Goal: Information Seeking & Learning: Learn about a topic

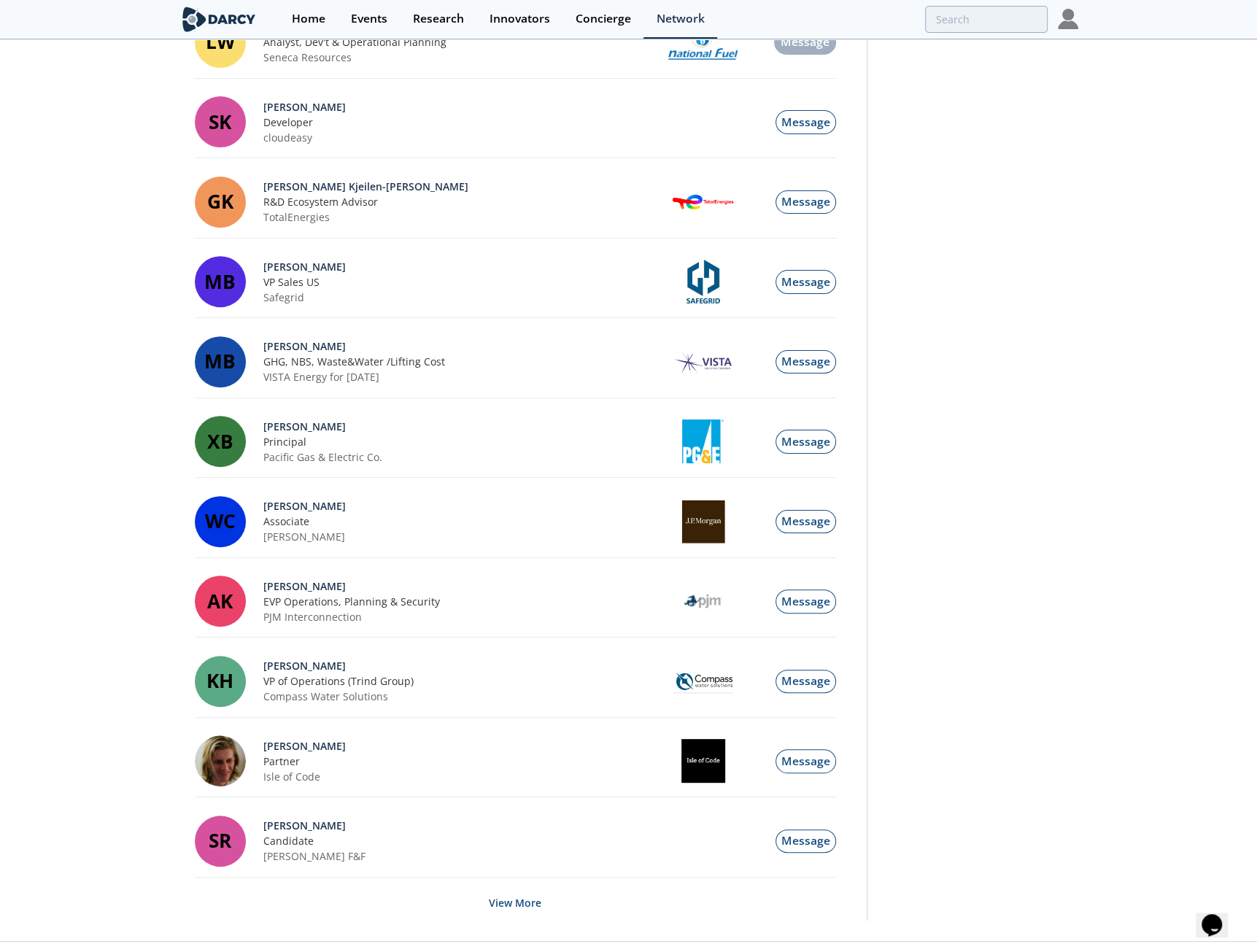
drag, startPoint x: 0, startPoint y: 0, endPoint x: 60, endPoint y: 293, distance: 299.1
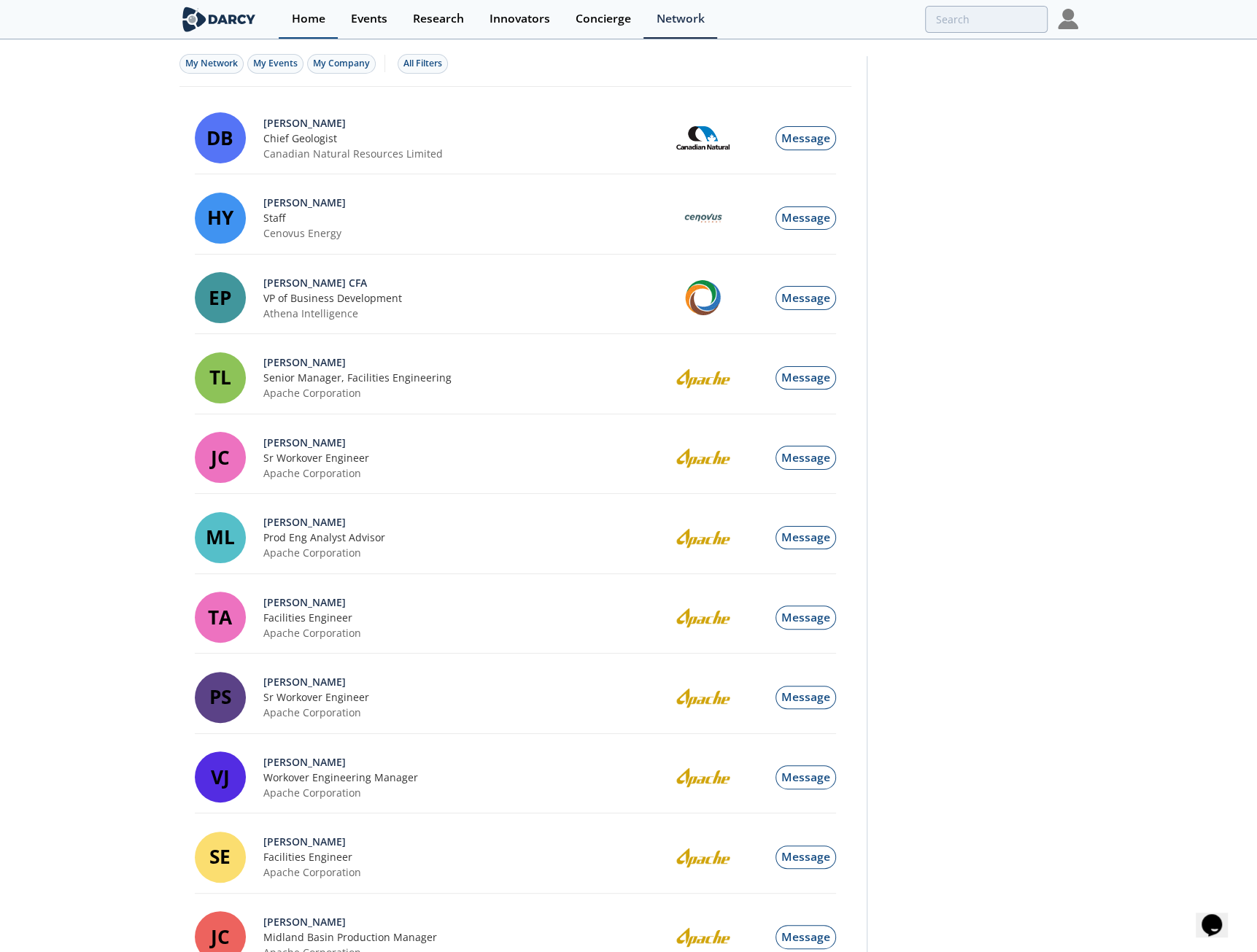
click at [313, 23] on div "Home" at bounding box center [308, 19] width 33 height 12
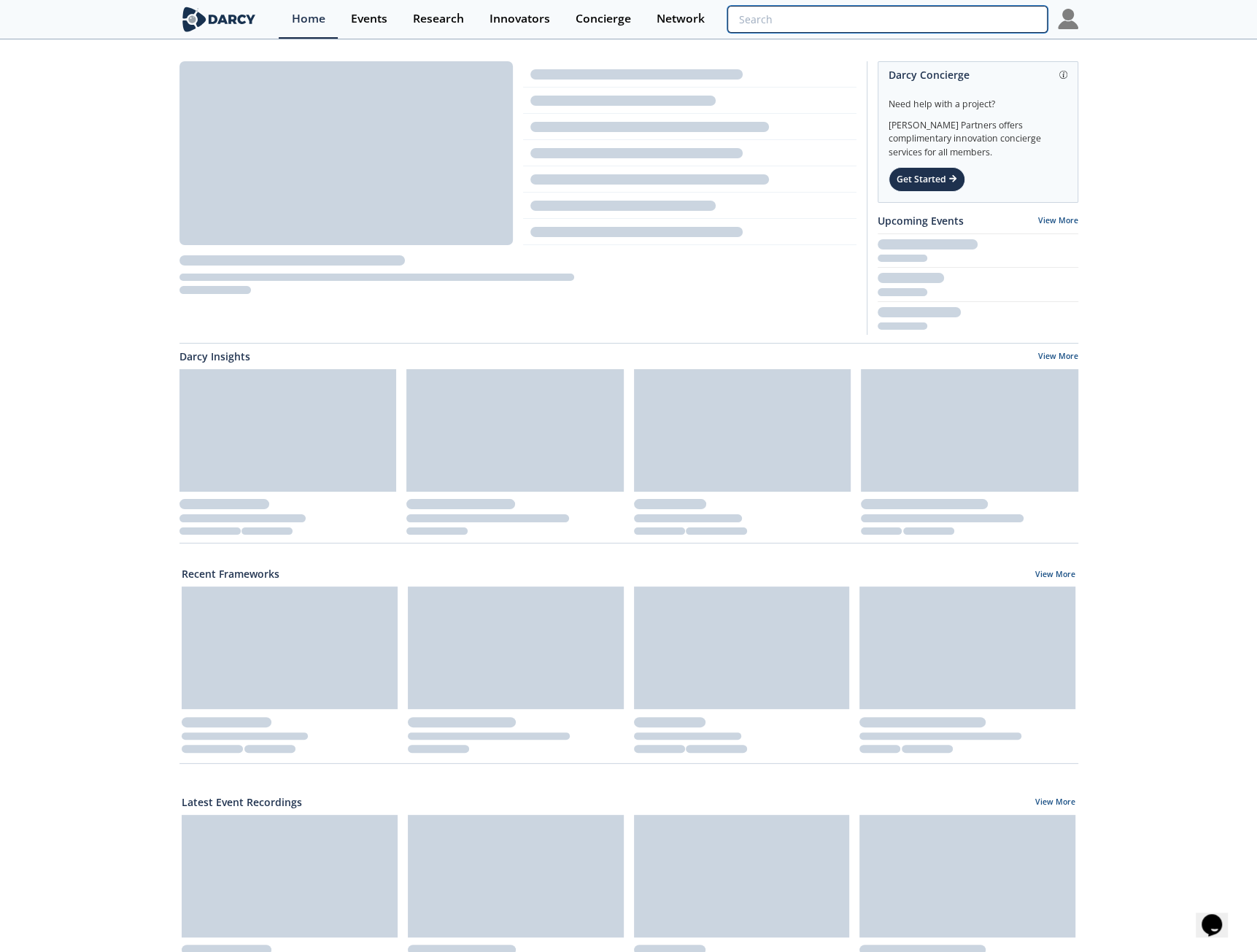
click at [985, 16] on input "search" at bounding box center [887, 19] width 319 height 27
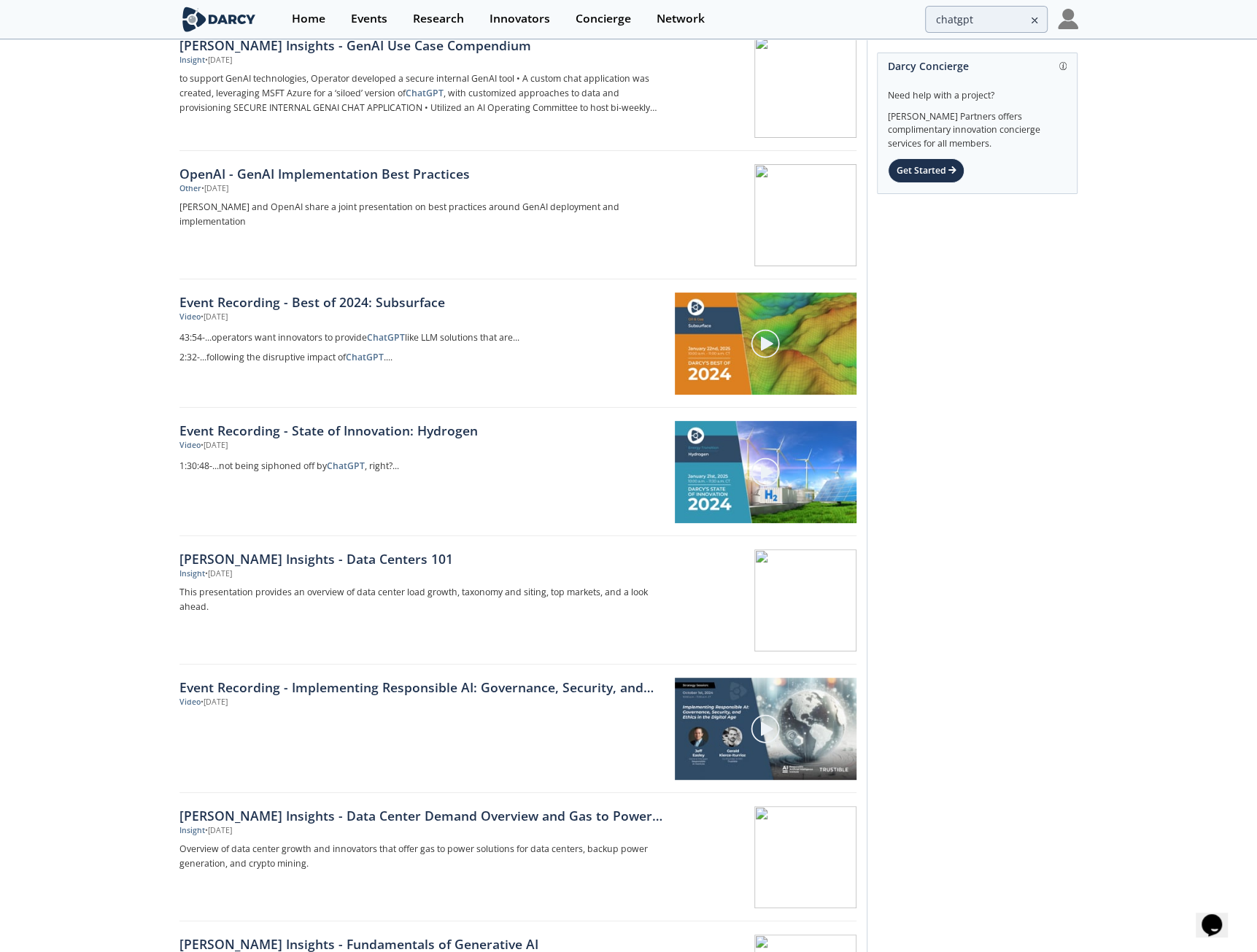
scroll to position [198, 0]
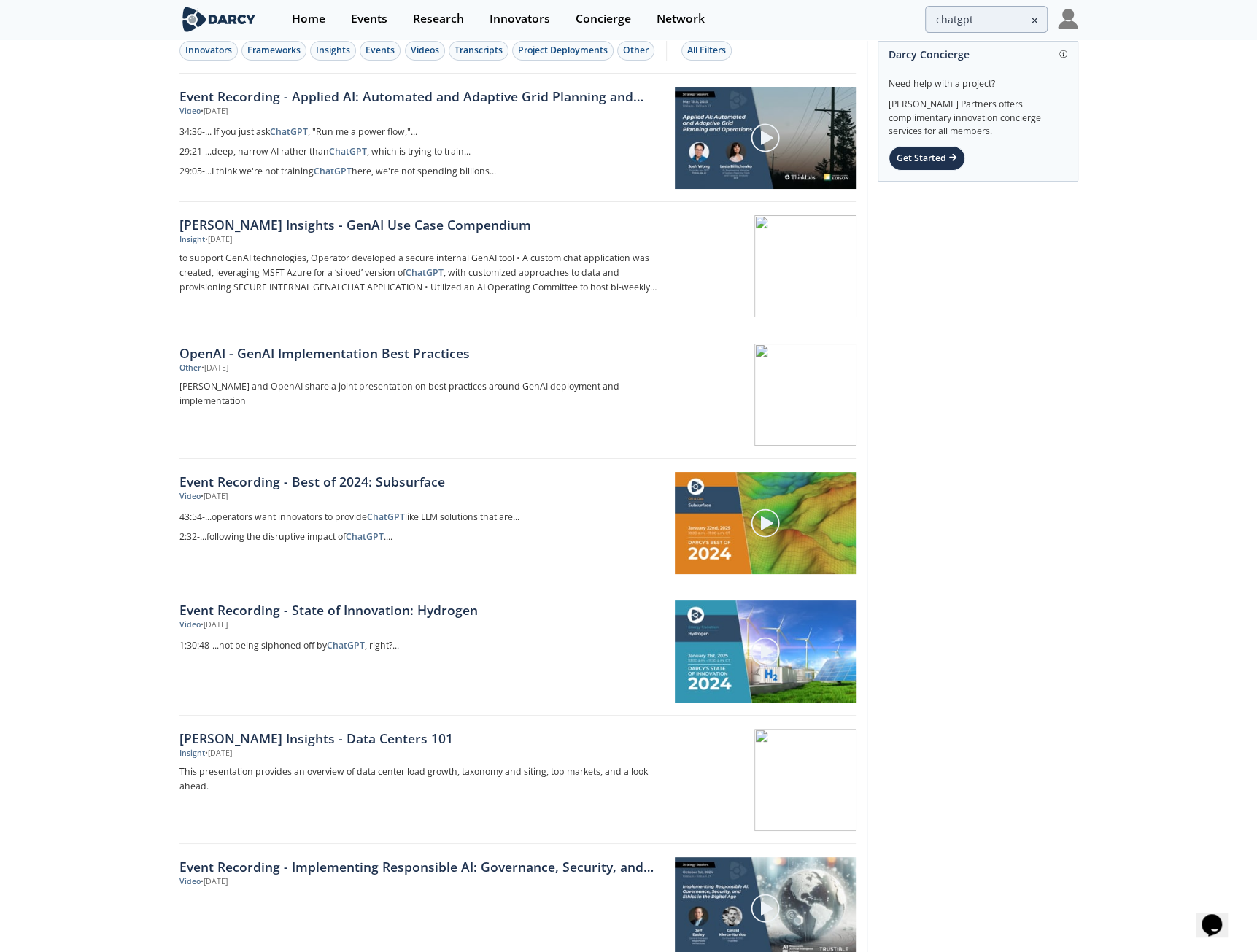
scroll to position [0, 0]
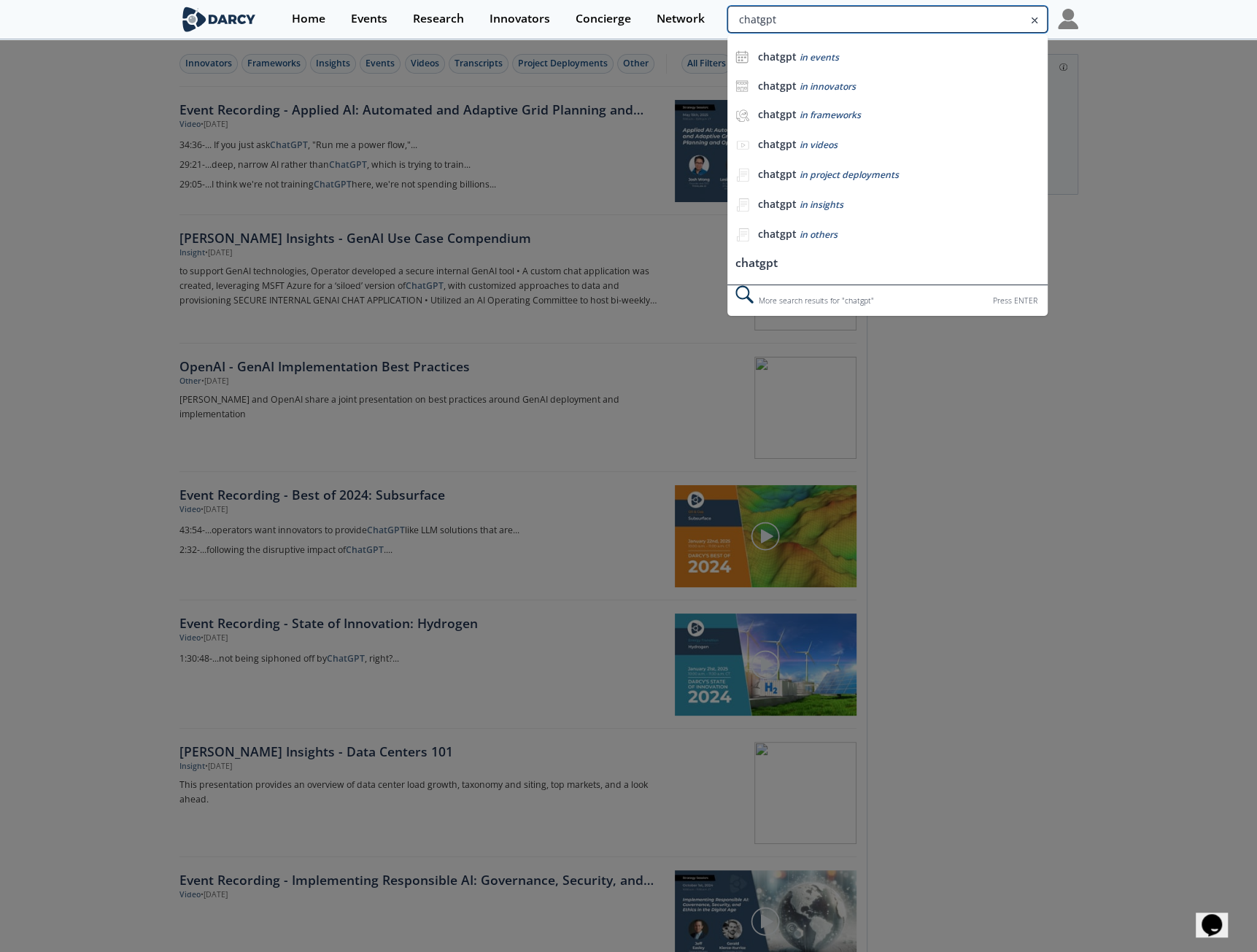
click at [986, 20] on input "chatgpt" at bounding box center [887, 19] width 319 height 27
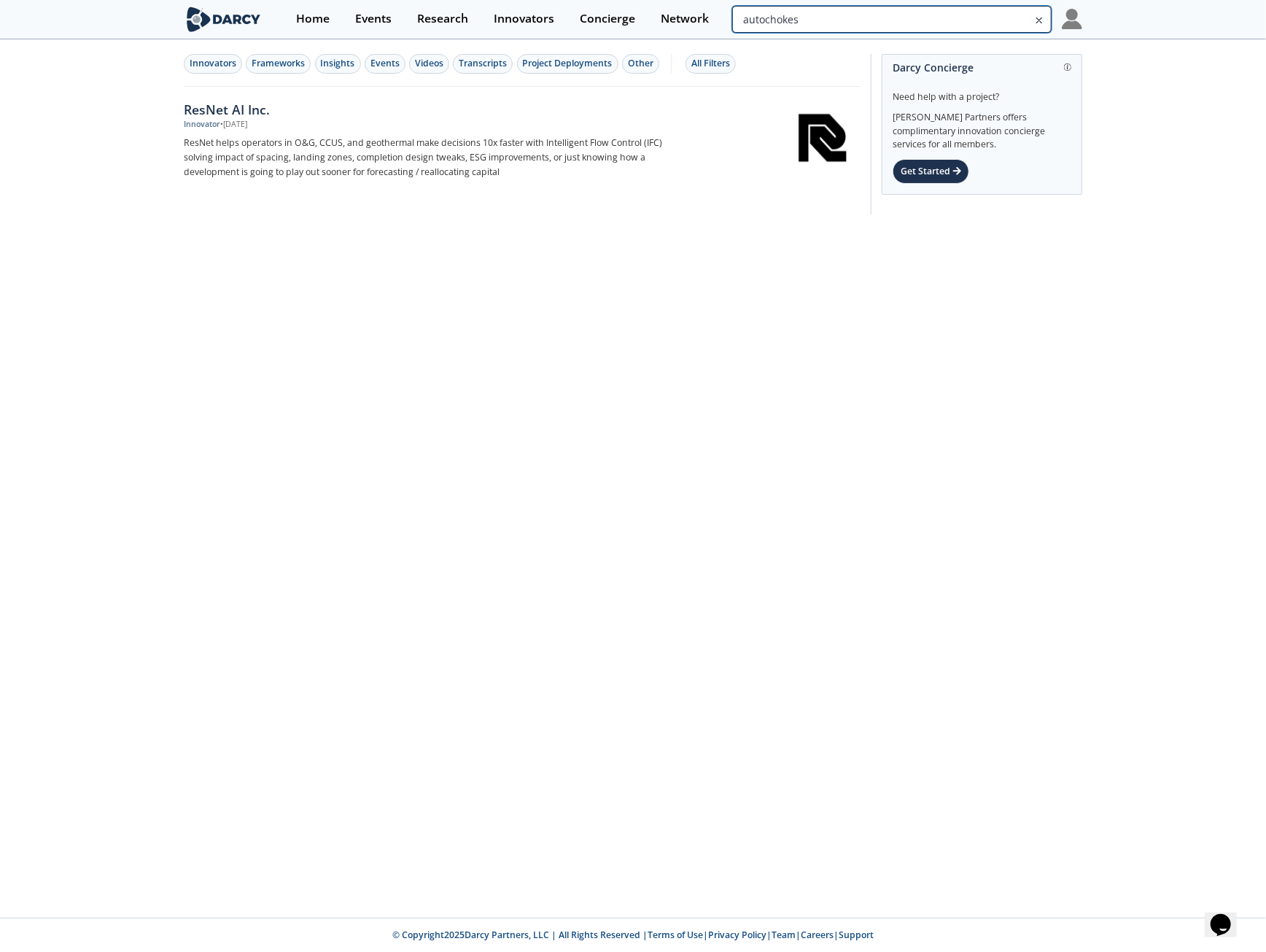
click at [945, 30] on input "autochokes" at bounding box center [892, 19] width 319 height 27
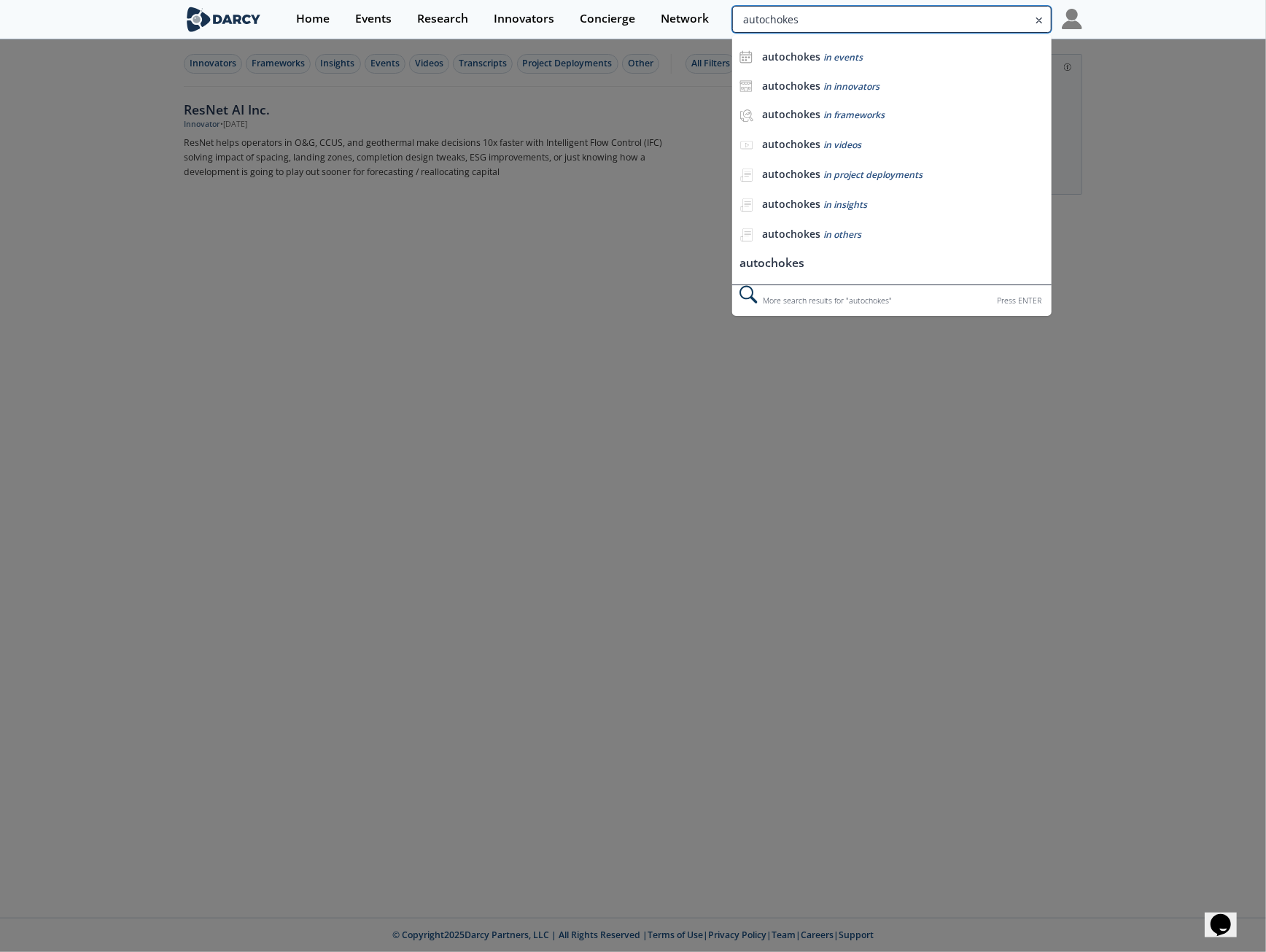
click at [774, 19] on input "autochokes" at bounding box center [892, 19] width 319 height 27
type input "scale"
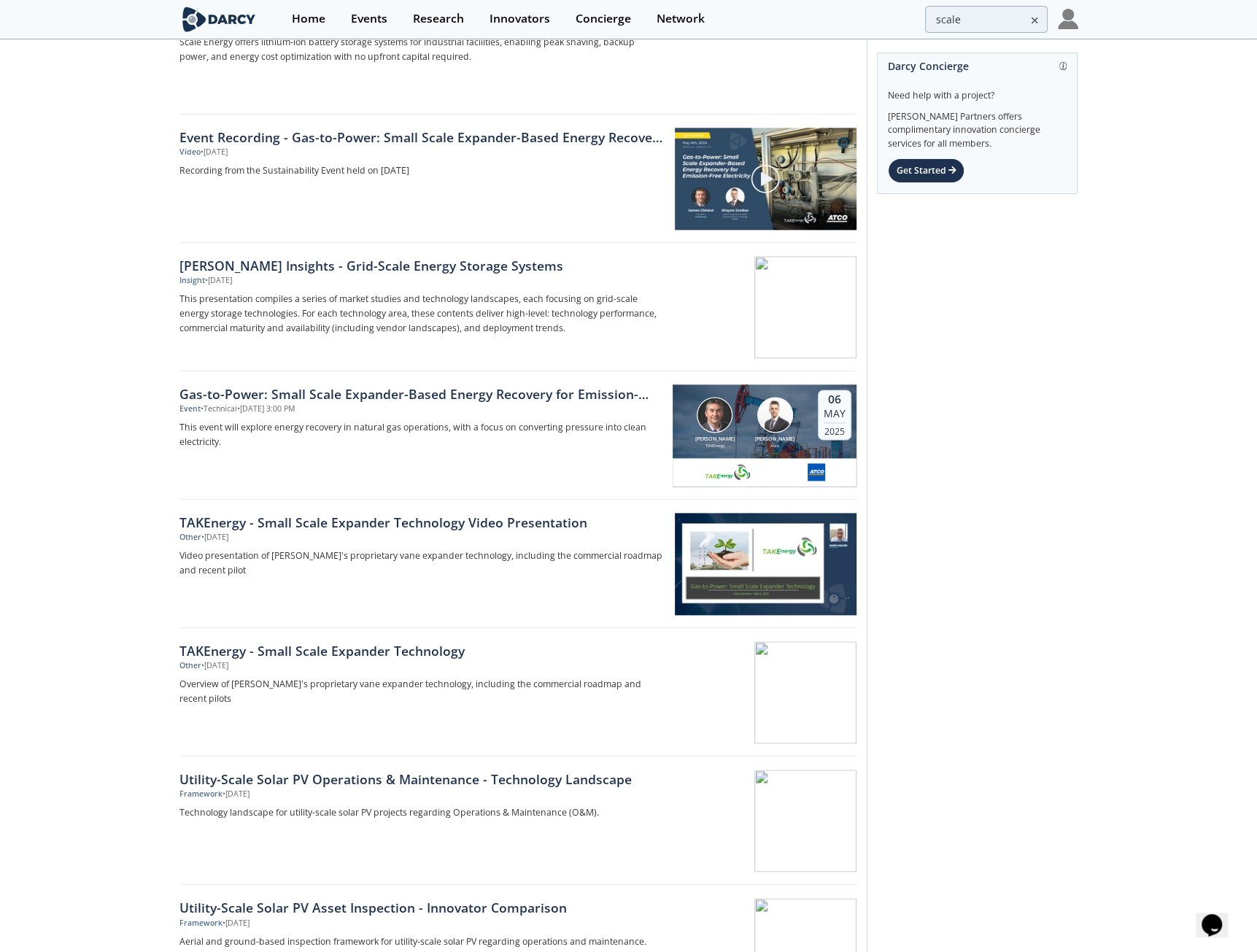
scroll to position [1392, 0]
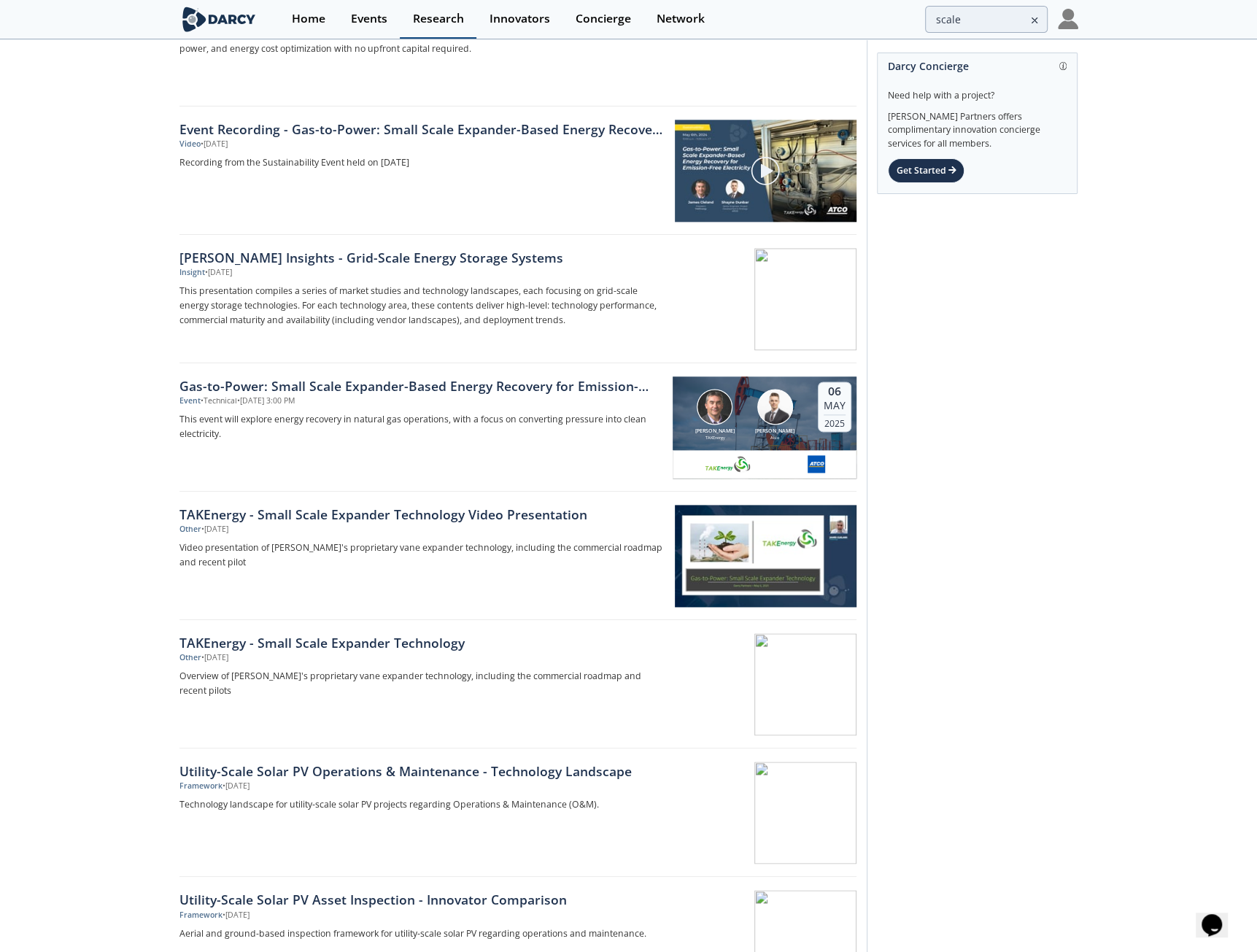
click at [426, 14] on div "Research" at bounding box center [439, 19] width 51 height 12
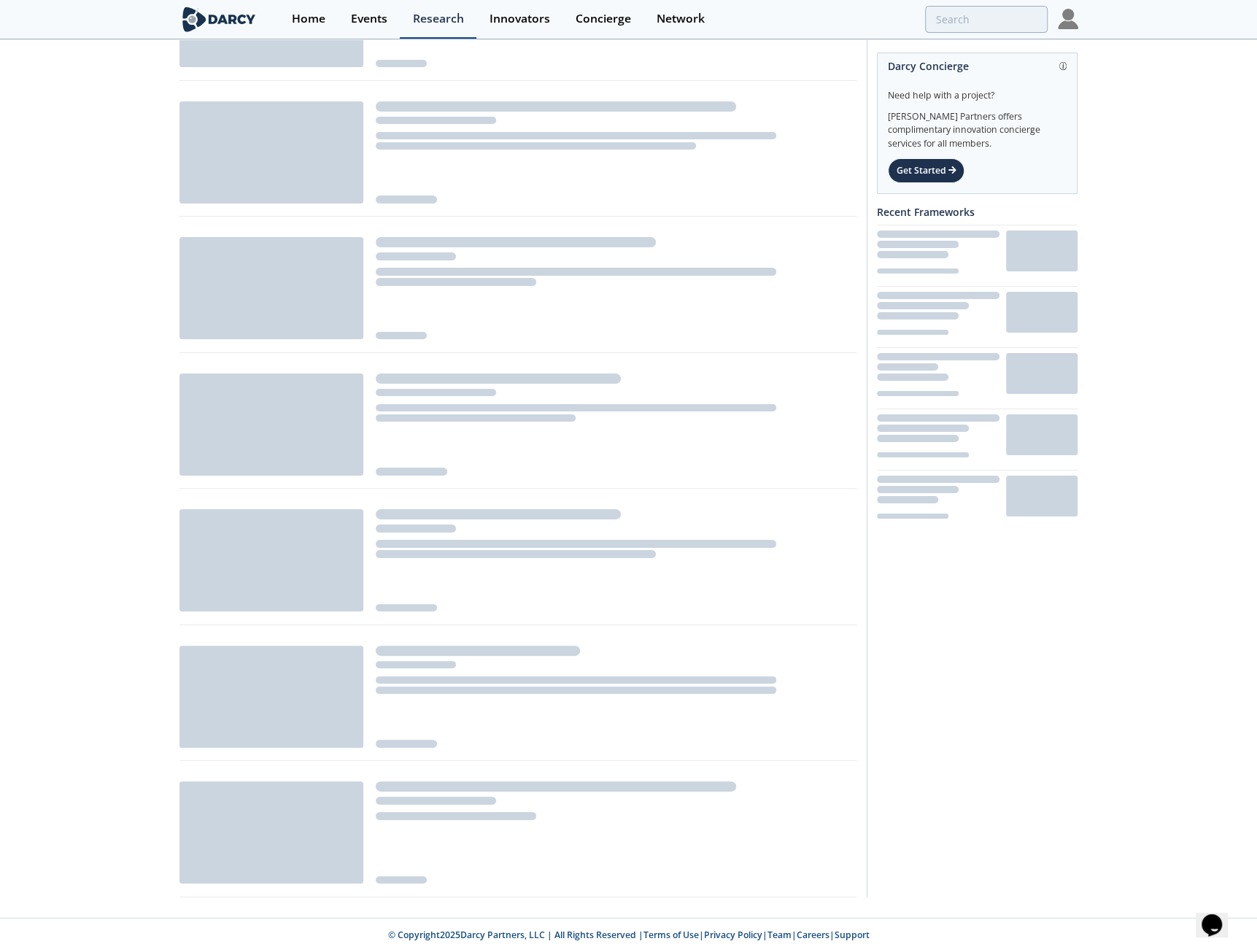
scroll to position [541, 0]
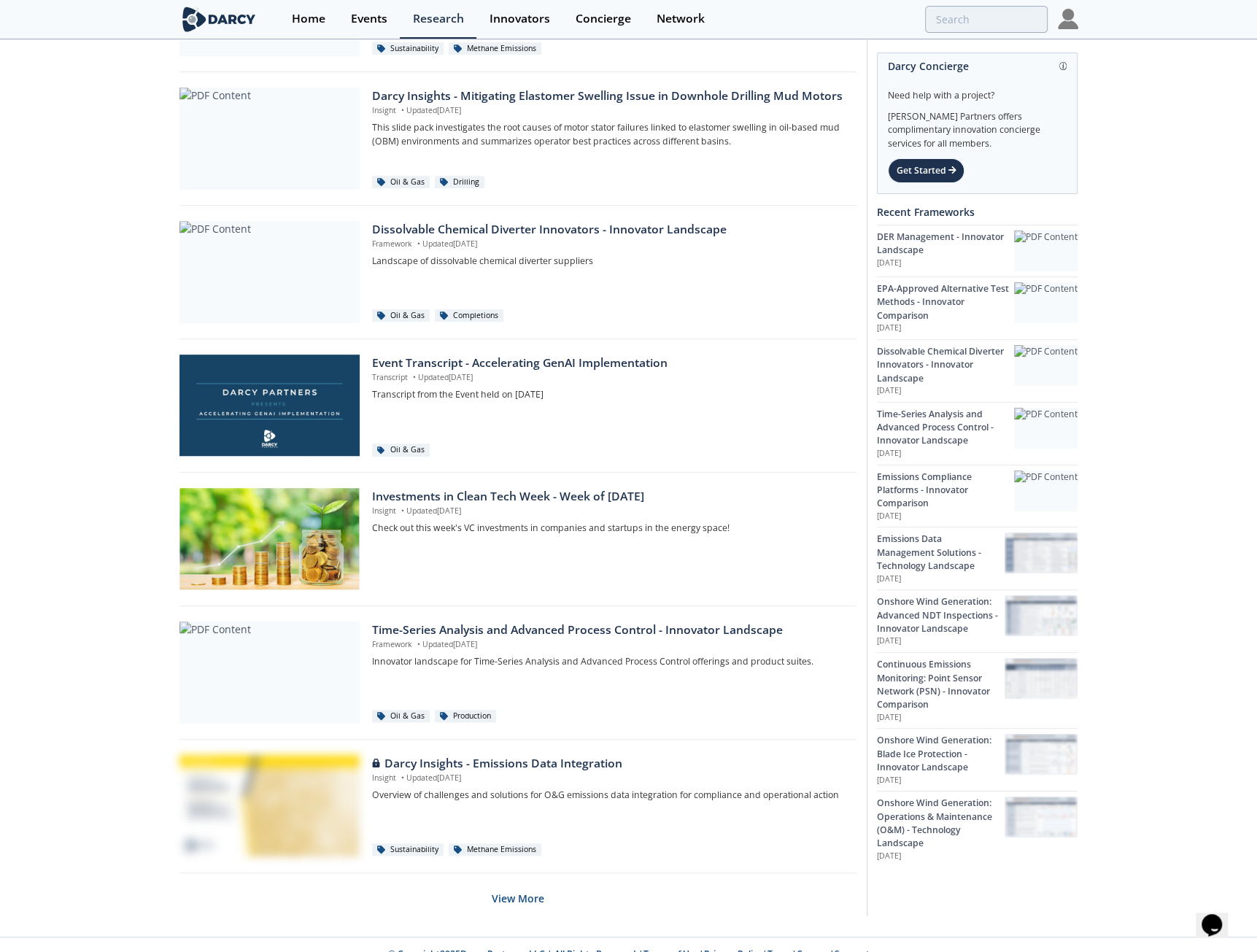
click at [78, 319] on div "Oil & Gas Sustainability Energy Transition Power & Utilities Industrial Decarbo…" at bounding box center [628, 219] width 1257 height 1437
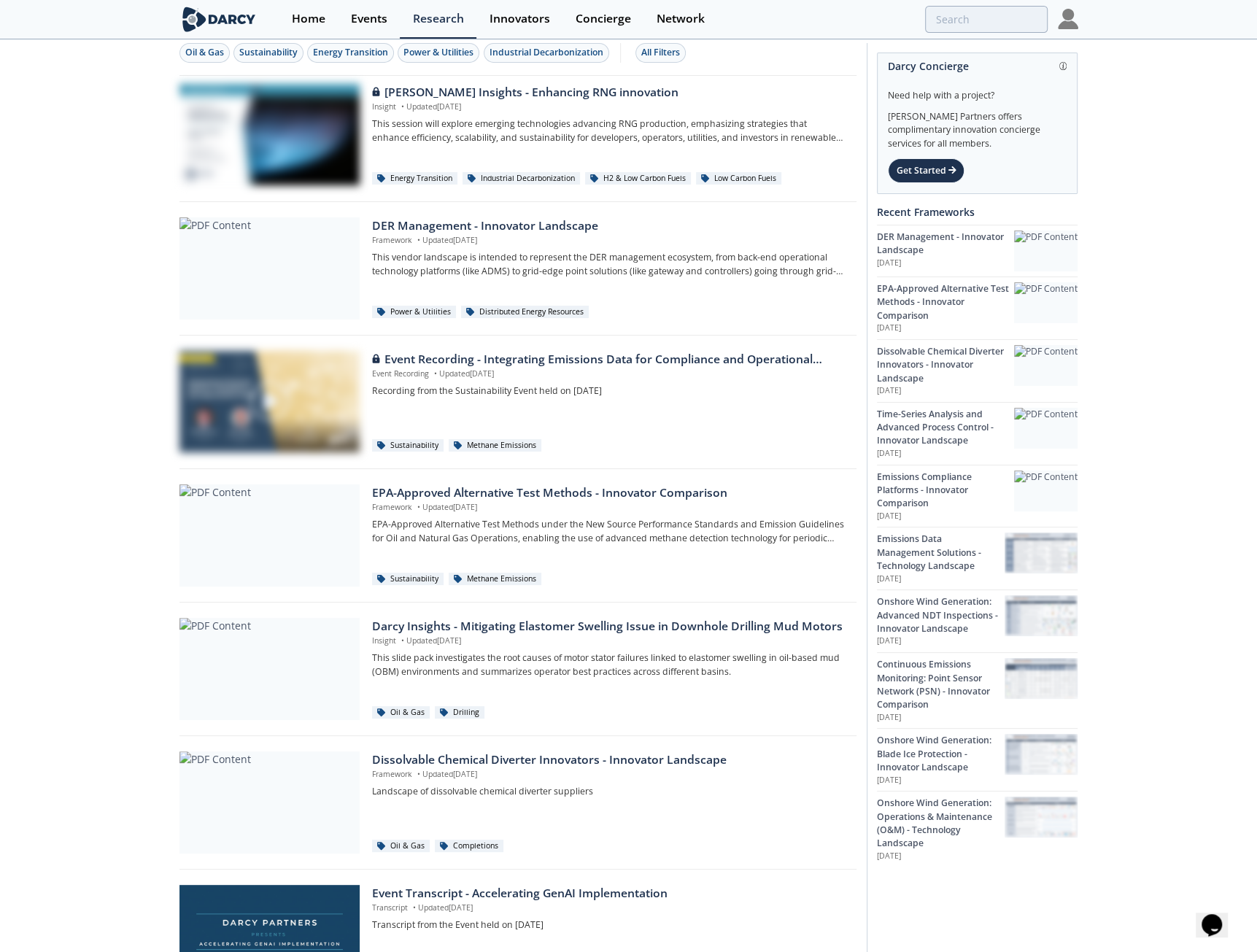
scroll to position [0, 0]
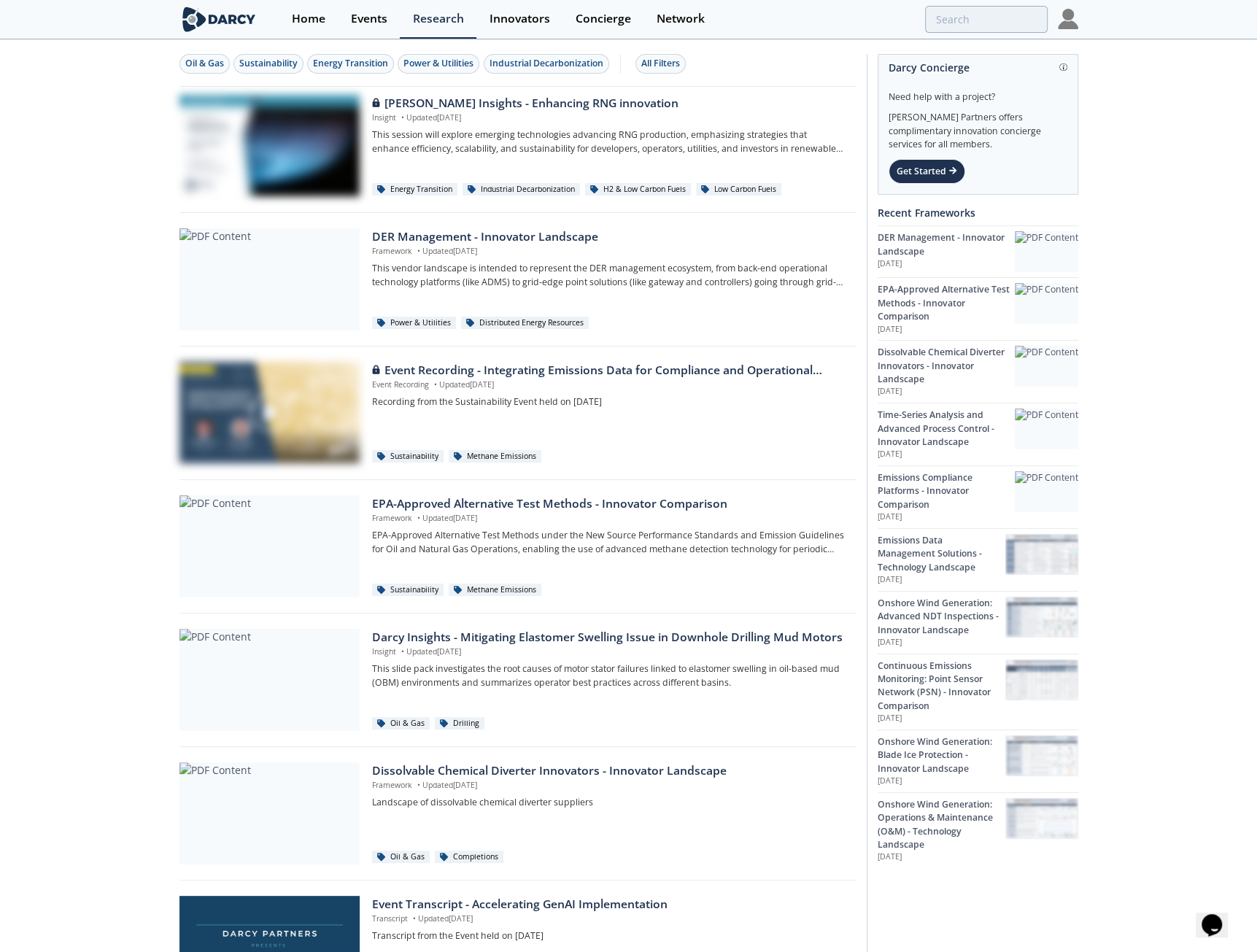
click at [81, 383] on div "Oil & Gas Sustainability Energy Transition Power & Utilities Industrial Decarbo…" at bounding box center [628, 760] width 1257 height 1437
click at [117, 409] on div "Oil & Gas Sustainability Energy Transition Power & Utilities Industrial Decarbo…" at bounding box center [628, 760] width 1257 height 1437
click at [513, 27] on link "Innovators" at bounding box center [519, 19] width 86 height 39
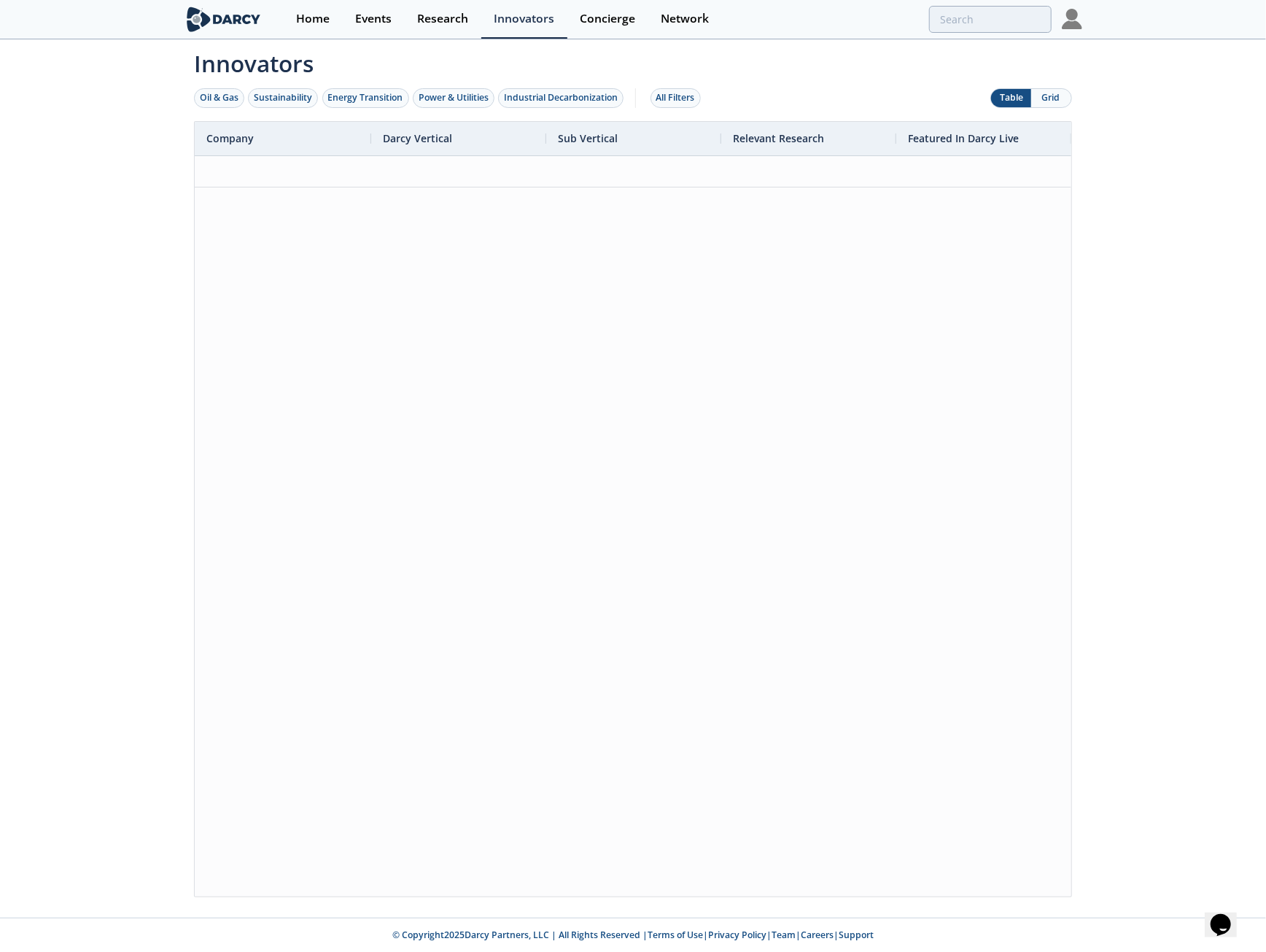
click at [47, 289] on div "Innovators Oil & Gas Sustainability Energy Transition Power & Utilities Industr…" at bounding box center [633, 479] width 1266 height 877
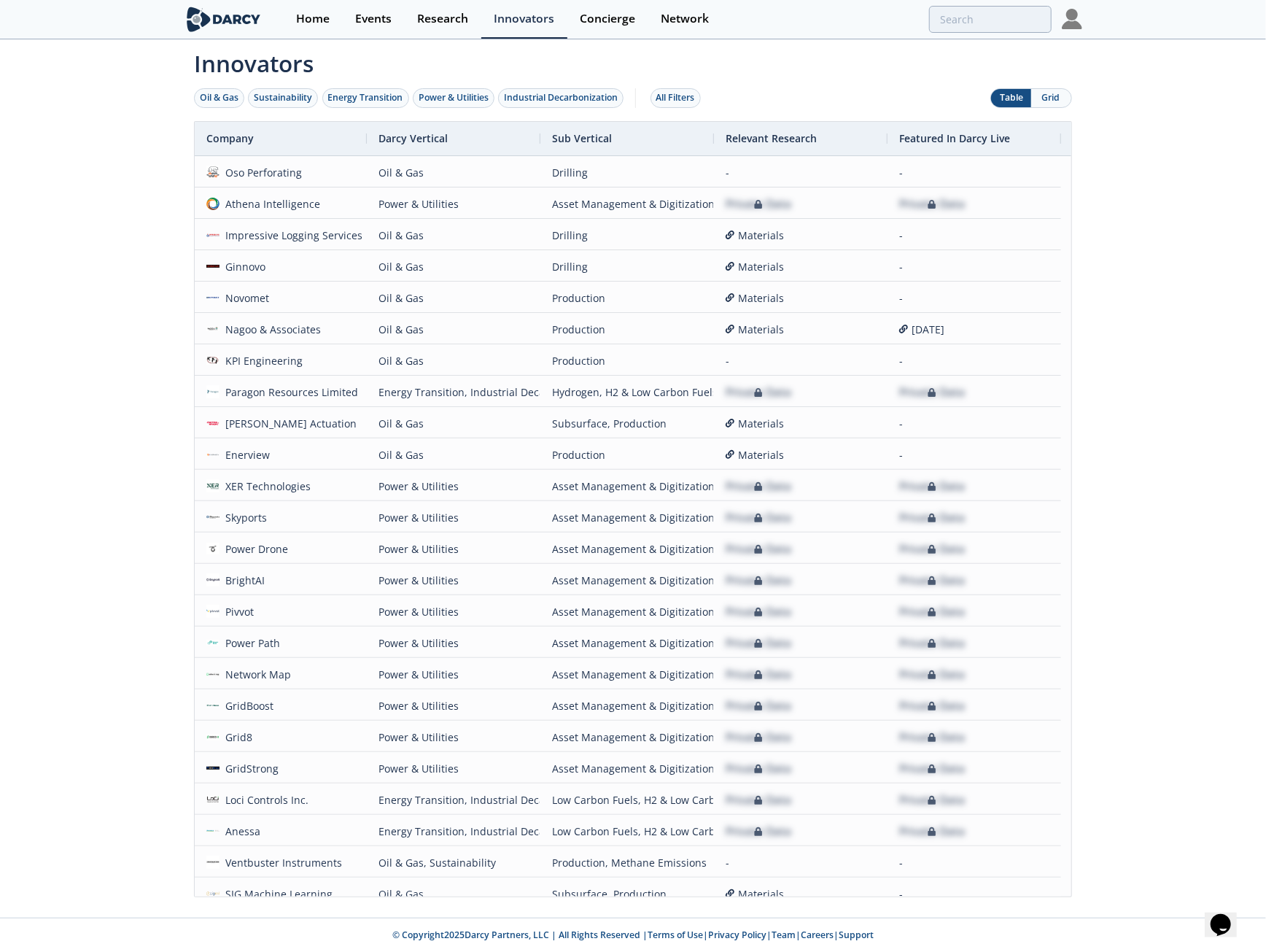
click at [129, 205] on div "Innovators Oil & Gas Sustainability Energy Transition Power & Utilities Industr…" at bounding box center [633, 479] width 1266 height 877
click at [656, 22] on link "Network" at bounding box center [685, 19] width 74 height 39
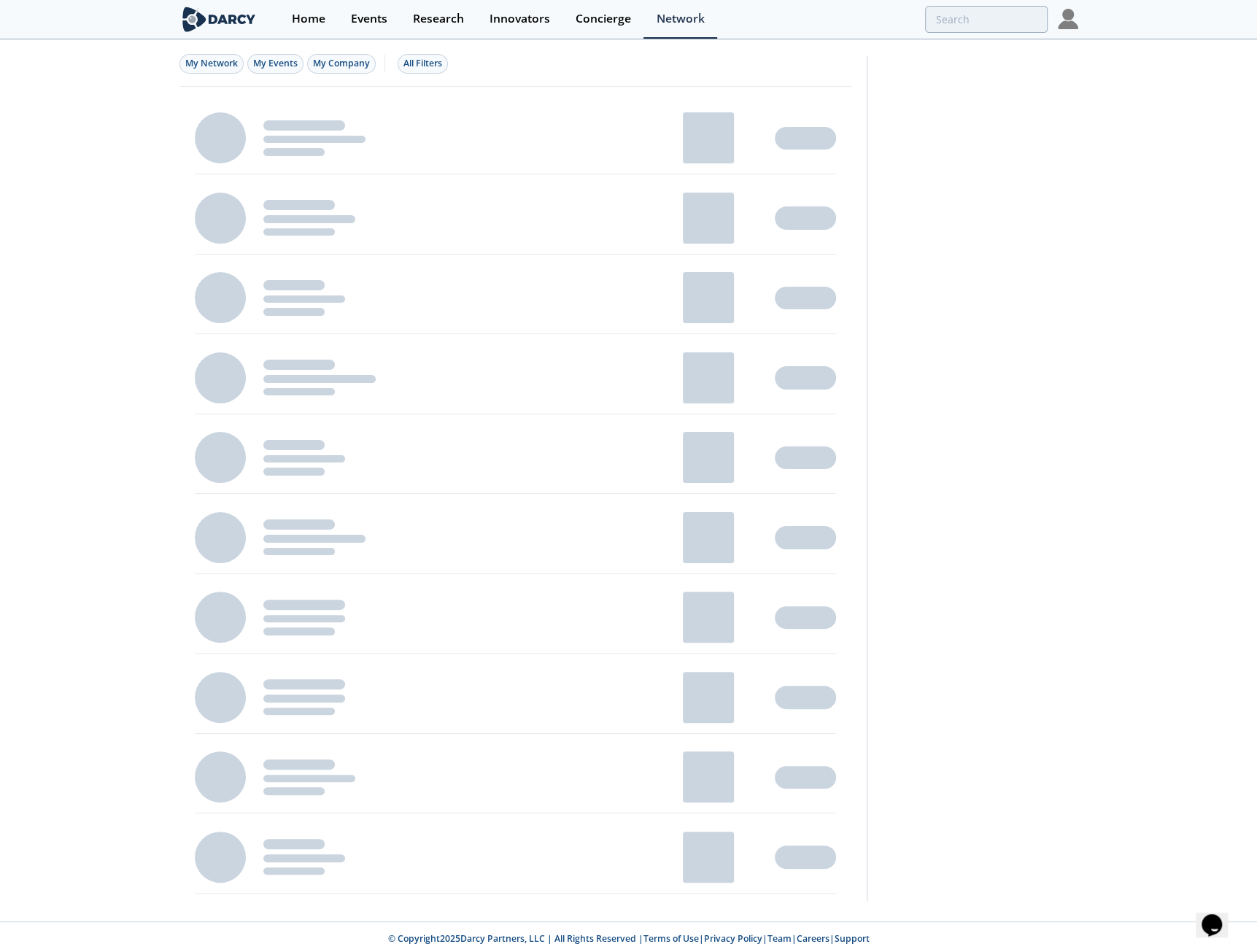
click at [116, 350] on div "My Network My Events My Company All Filters" at bounding box center [628, 481] width 1257 height 881
click at [107, 342] on div "My Network My Events My Company All Filters" at bounding box center [628, 481] width 1257 height 881
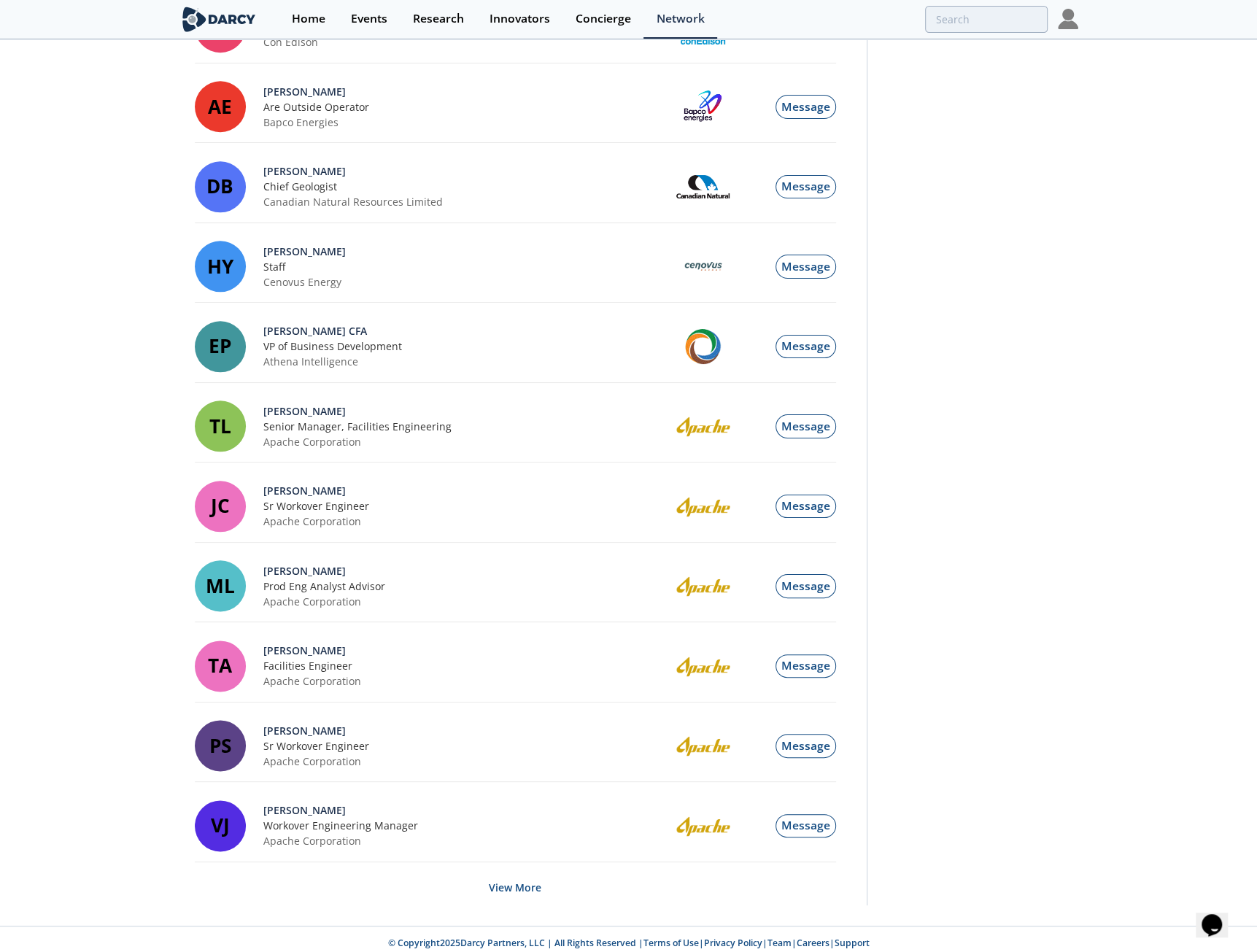
scroll to position [1155, 0]
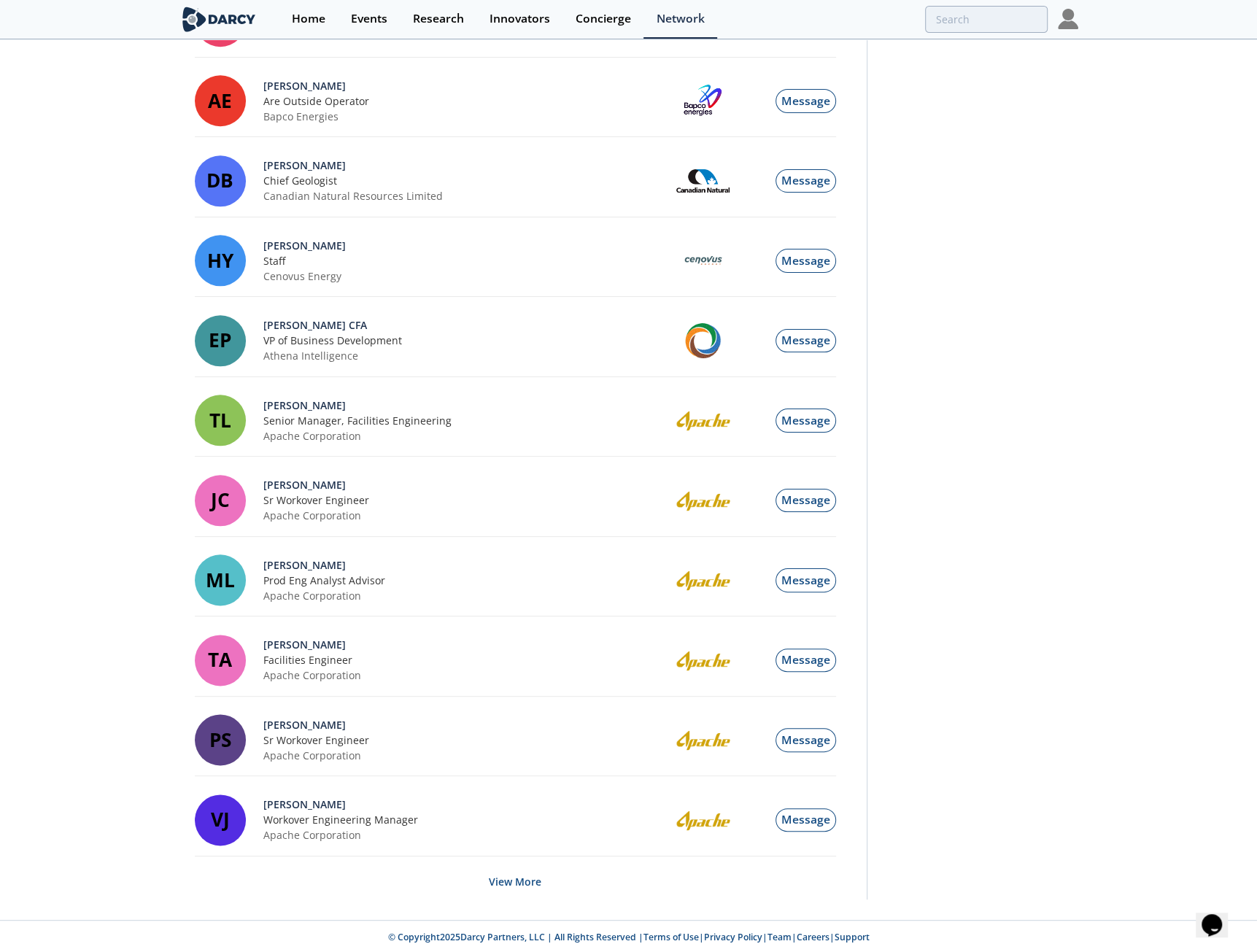
click at [522, 871] on button "View More" at bounding box center [515, 881] width 53 height 36
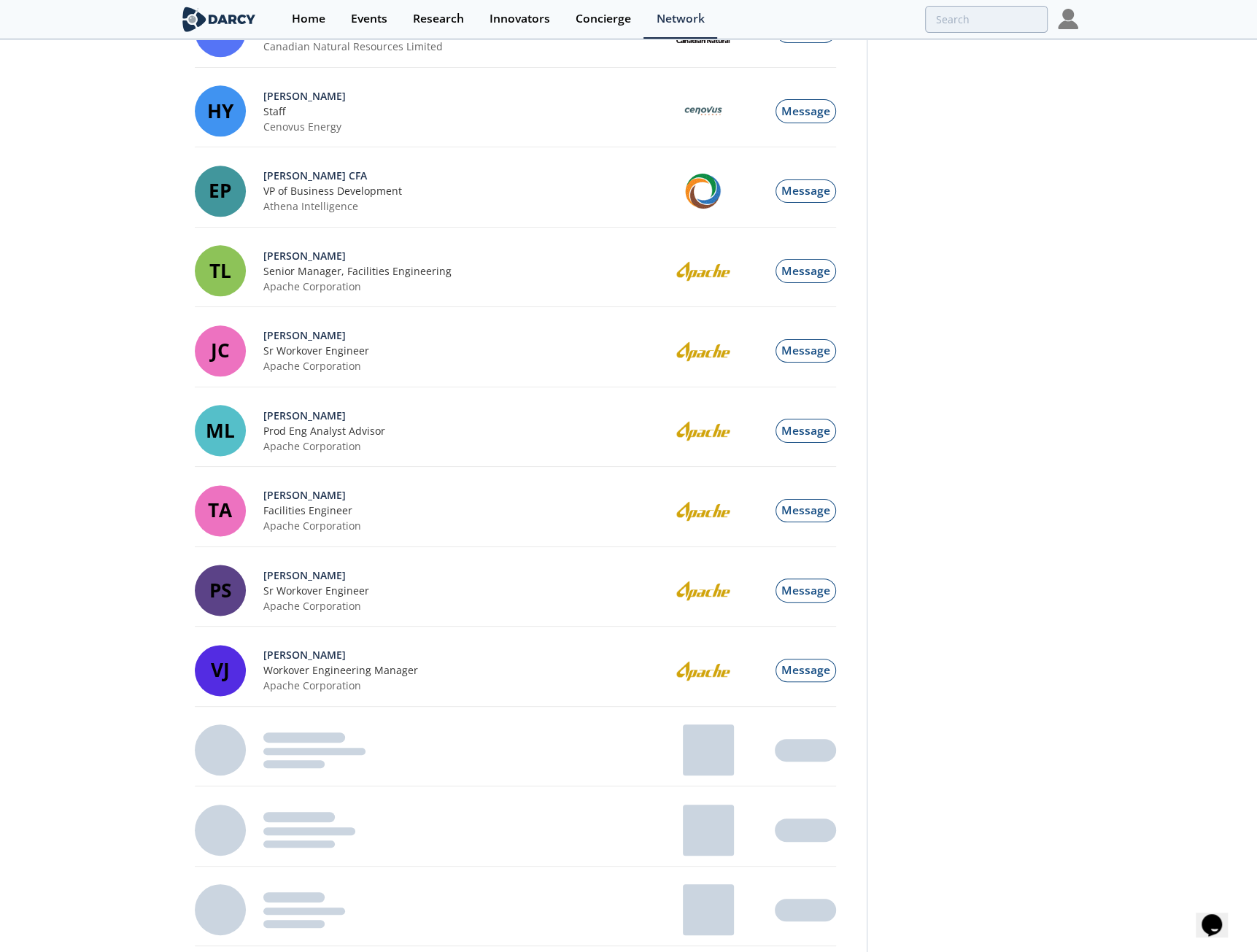
scroll to position [1354, 0]
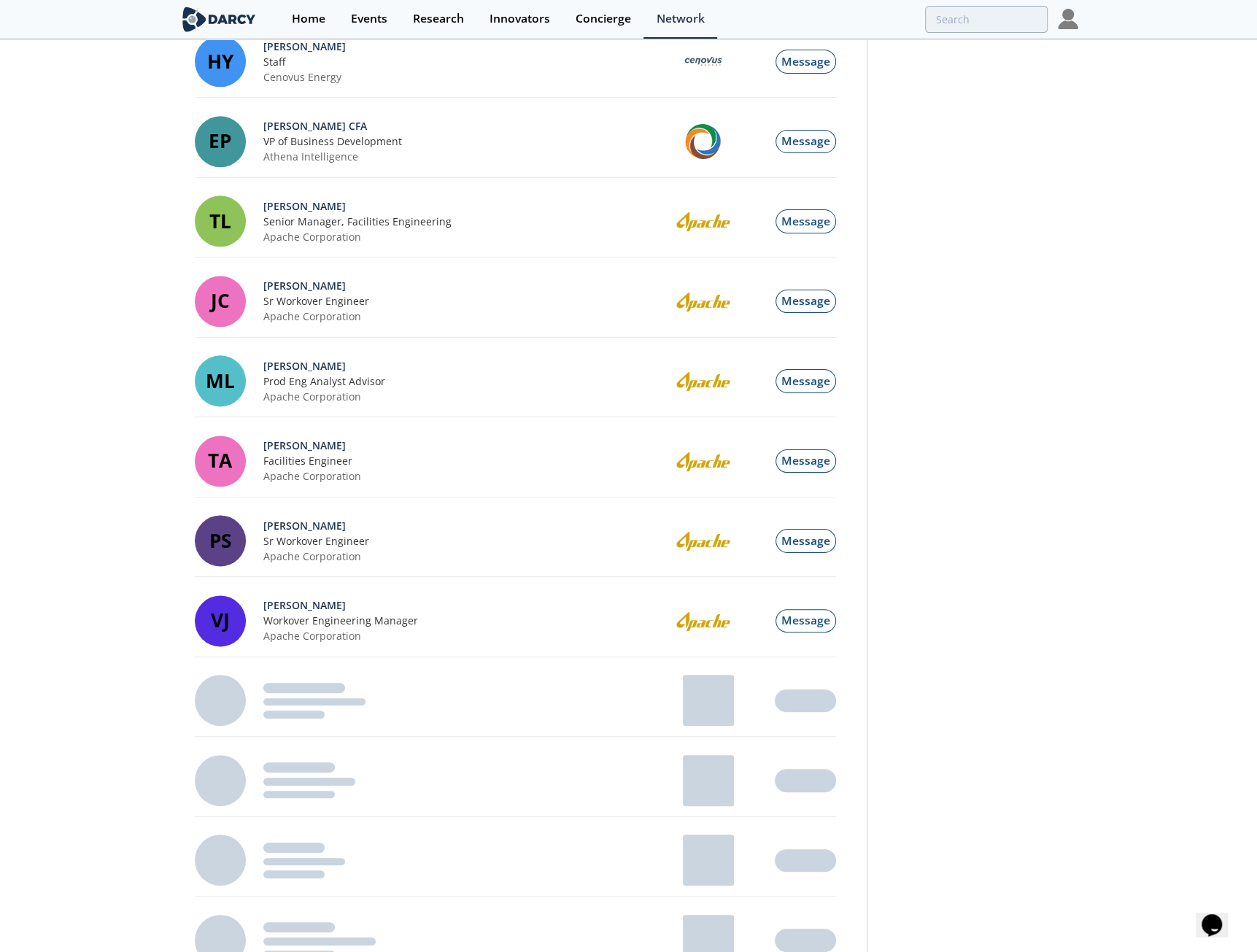
click at [116, 667] on div "My Network My Events My Company All Filters [PERSON_NAME] Co-Founder [GEOGRAPHI…" at bounding box center [628, 85] width 1257 height 2797
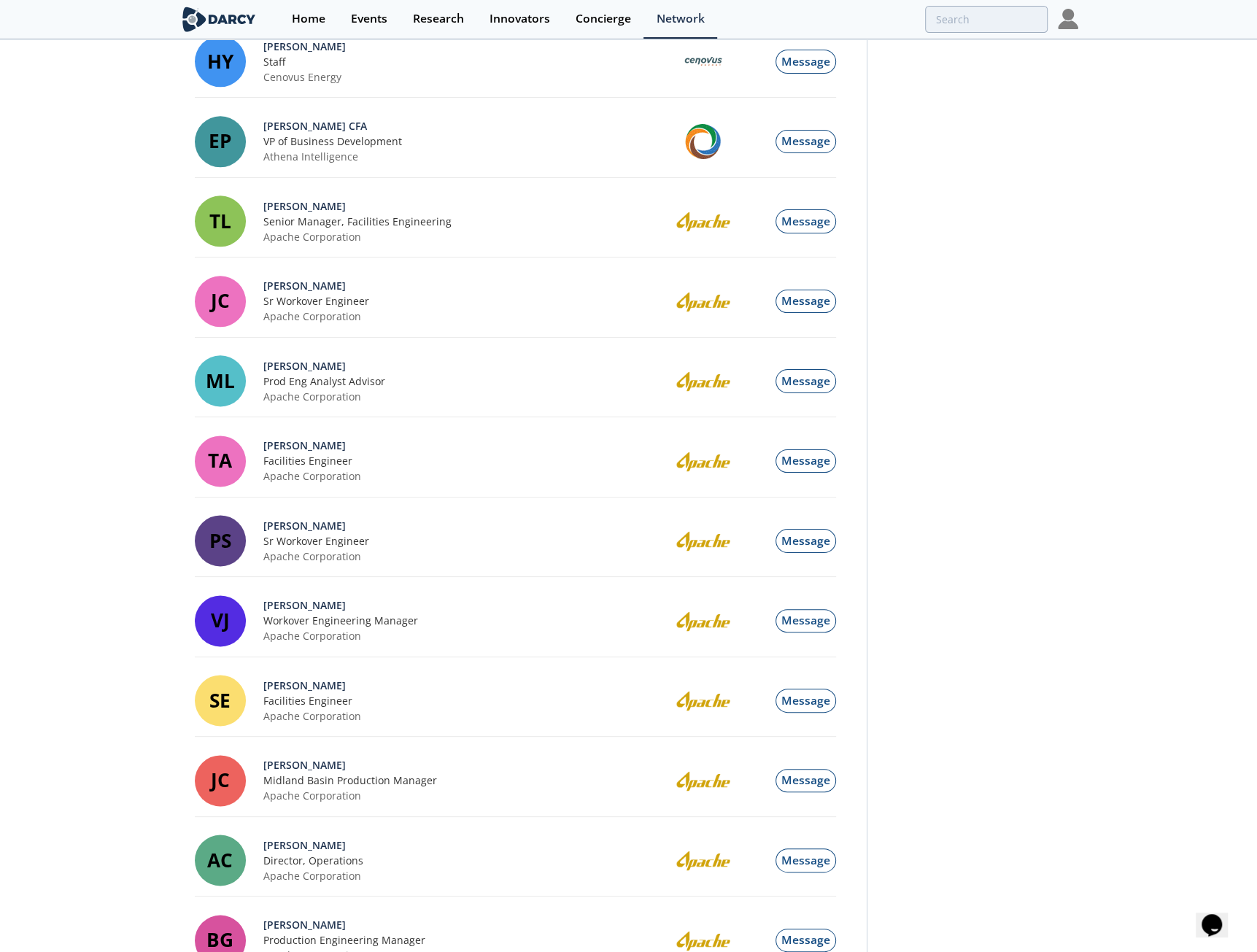
click at [117, 664] on div "My Network My Events My Company All Filters [PERSON_NAME] Co-Founder [GEOGRAPHI…" at bounding box center [628, 661] width 1257 height 3951
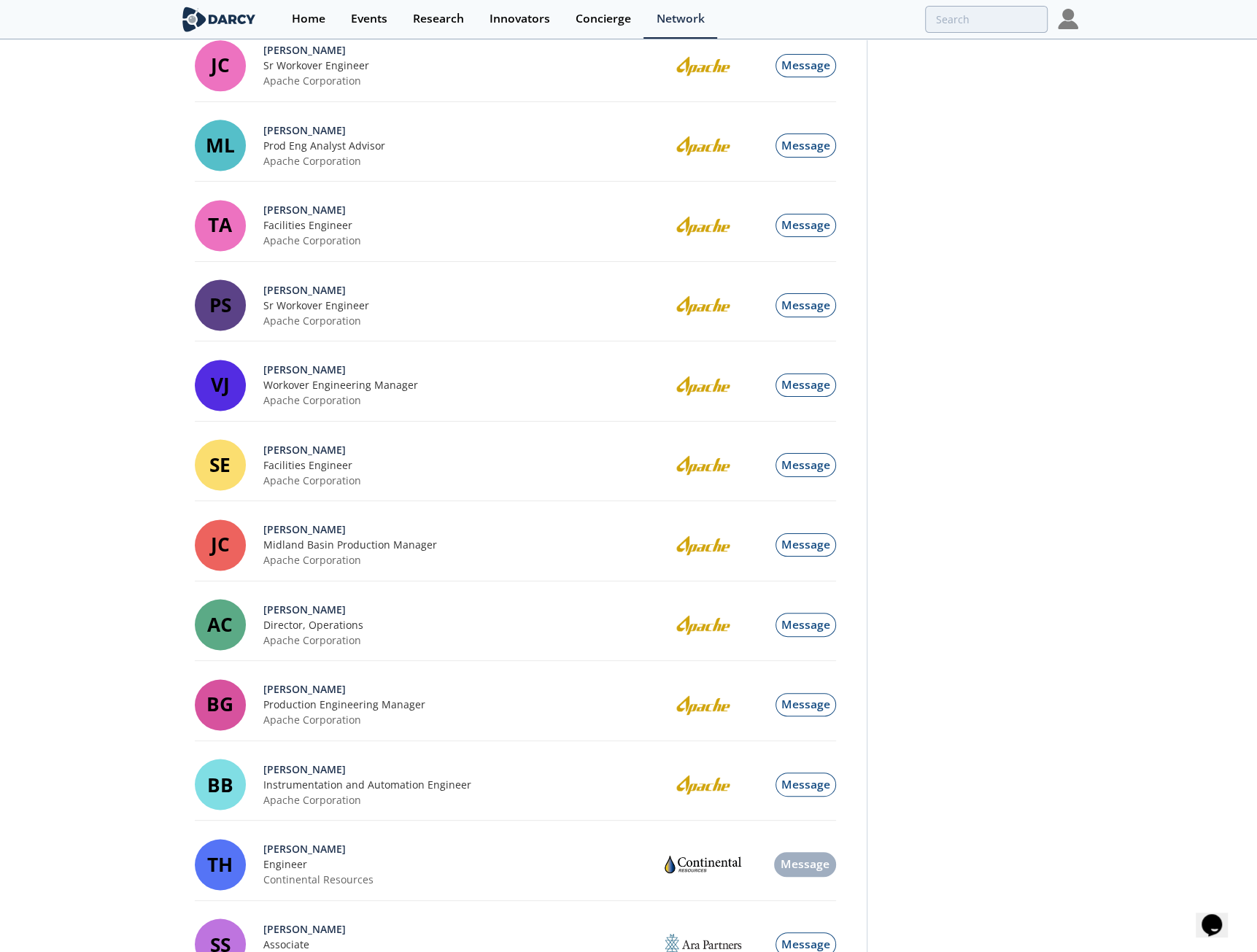
scroll to position [1598, 0]
